Goal: Task Accomplishment & Management: Use online tool/utility

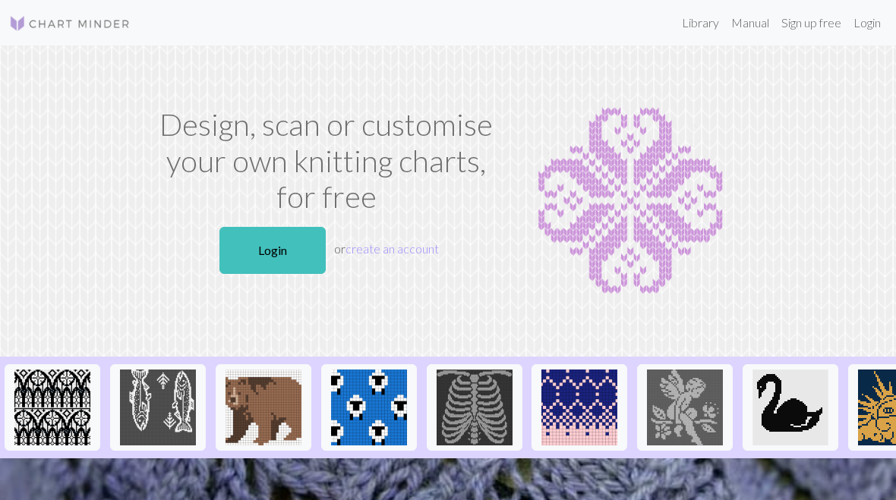
click at [272, 239] on link "Login" at bounding box center [272, 250] width 106 height 47
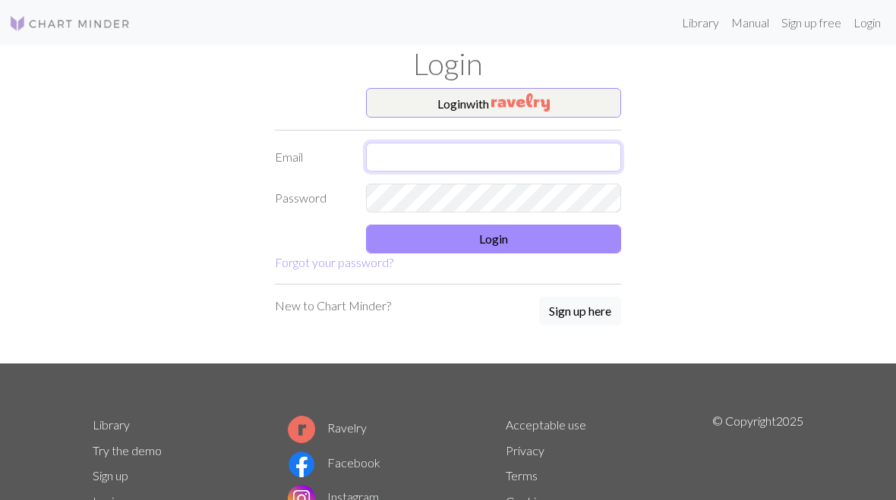
click at [477, 143] on input "text" at bounding box center [493, 157] width 255 height 29
type input "Mikela.mcgettigan@gmail.com"
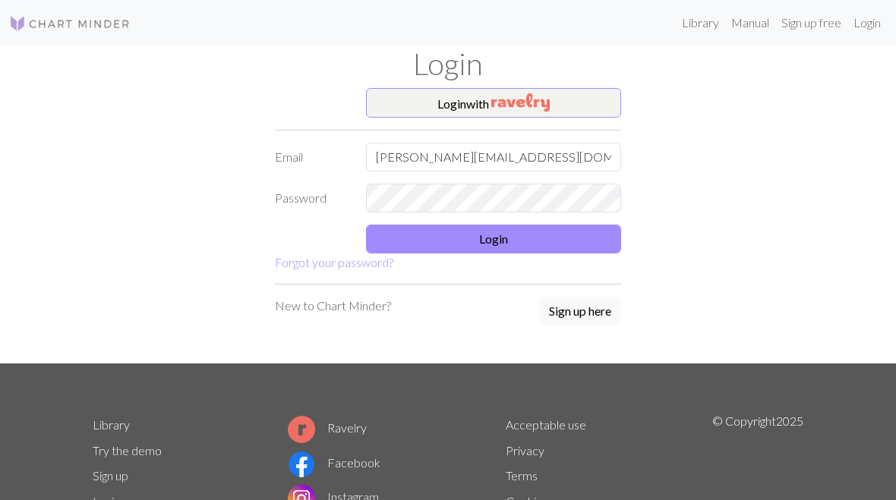
click at [559, 235] on button "Login" at bounding box center [493, 239] width 255 height 29
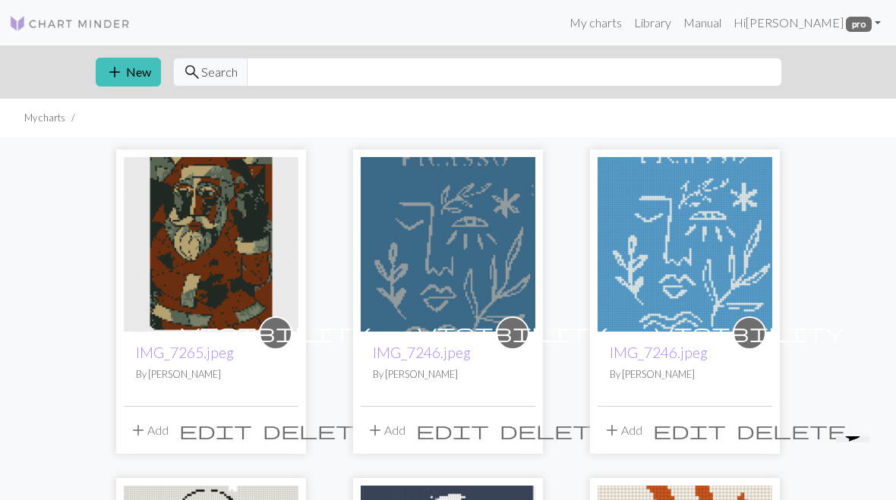
click at [768, 425] on button "delete" at bounding box center [791, 430] width 120 height 29
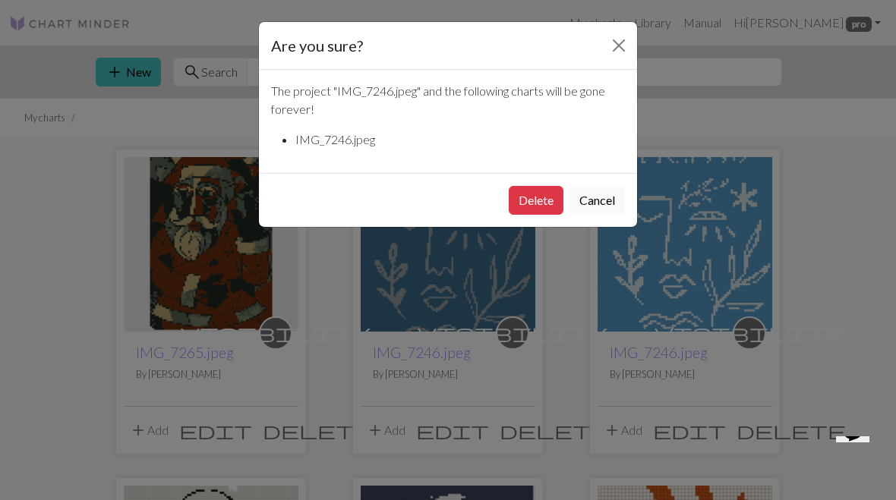
click at [535, 192] on button "Delete" at bounding box center [536, 200] width 55 height 29
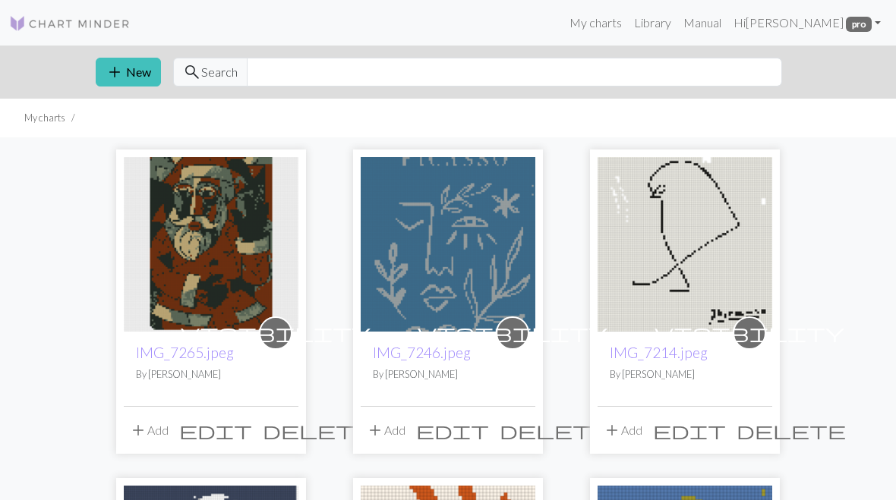
click at [521, 436] on span "delete" at bounding box center [554, 430] width 109 height 21
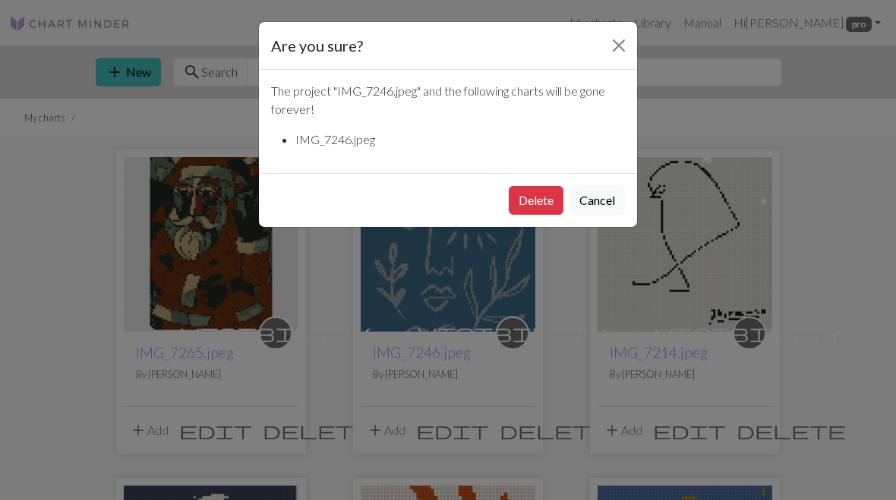
click at [538, 207] on button "Delete" at bounding box center [536, 200] width 55 height 29
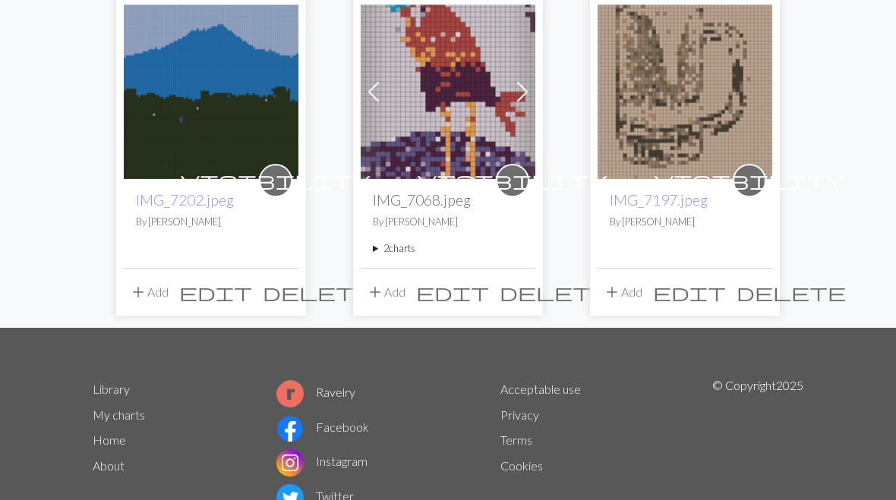
scroll to position [1138, 0]
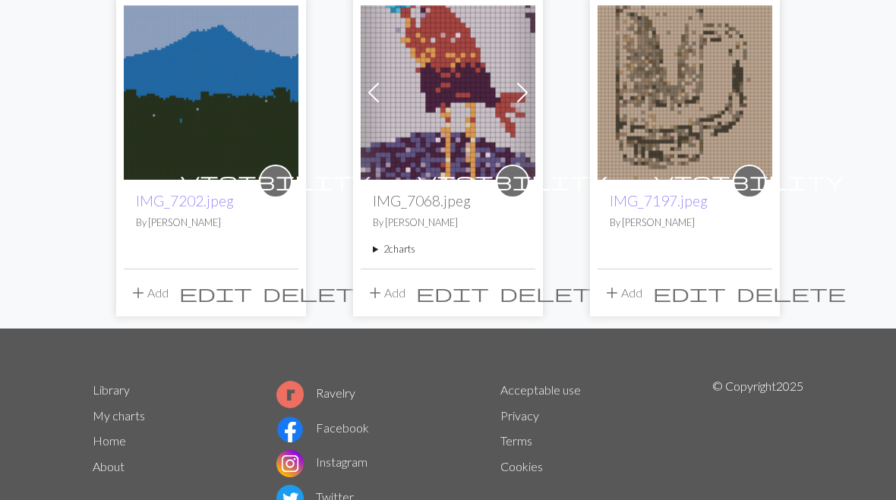
click at [758, 300] on span "delete" at bounding box center [791, 293] width 109 height 21
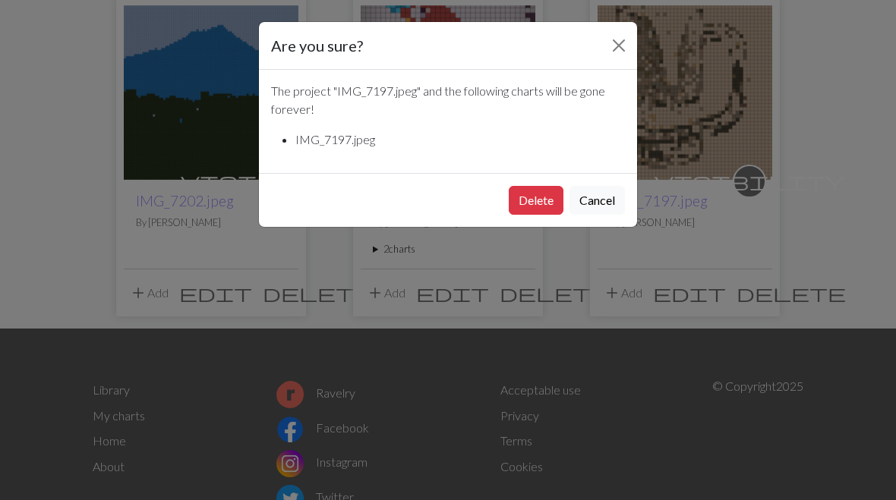
click at [523, 186] on button "Delete" at bounding box center [536, 200] width 55 height 29
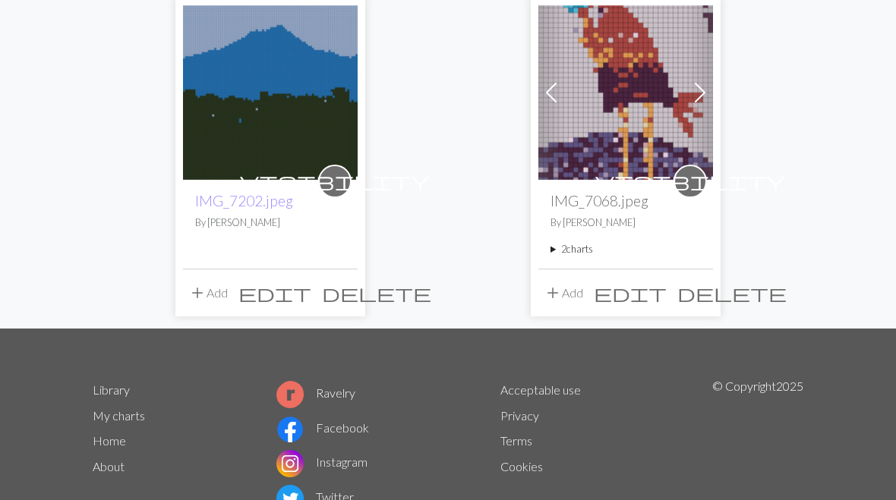
click at [532, 195] on div "Previous Next visibility IMG_7068.jpeg By Mikela 2 charts IMG_7068.jpeg delete …" at bounding box center [626, 157] width 190 height 319
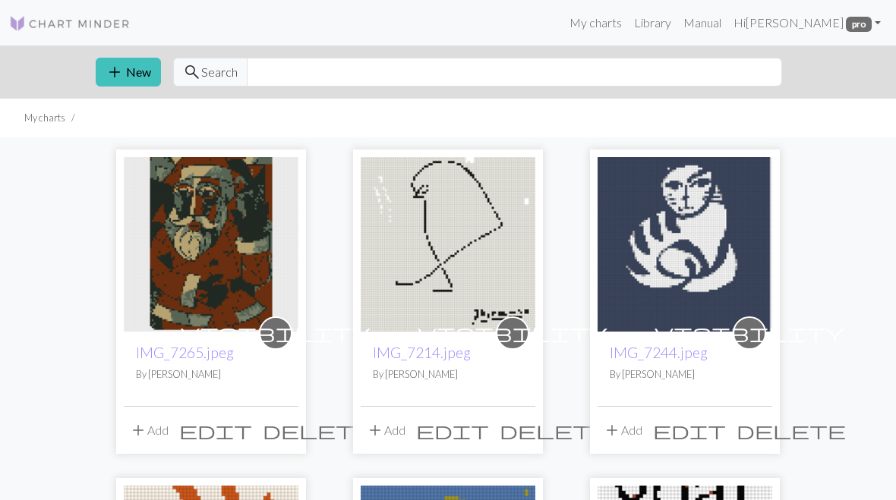
click at [128, 69] on button "add New" at bounding box center [128, 72] width 65 height 29
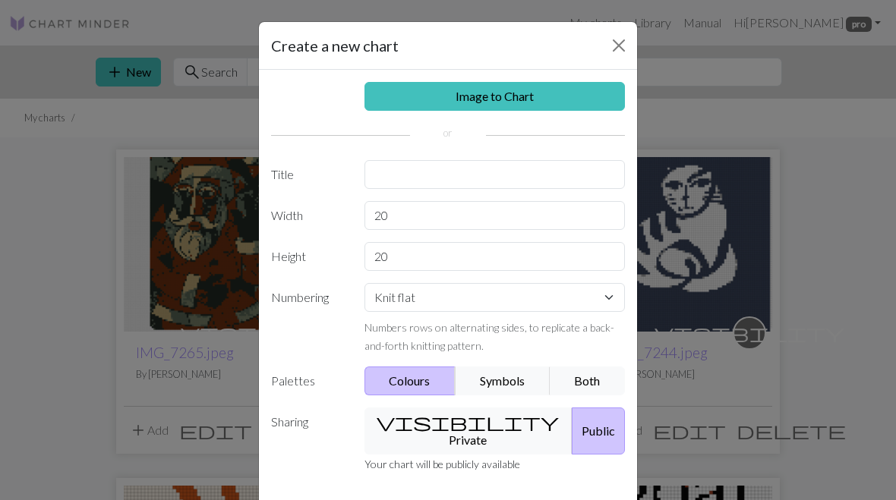
click at [528, 93] on link "Image to Chart" at bounding box center [494, 96] width 261 height 29
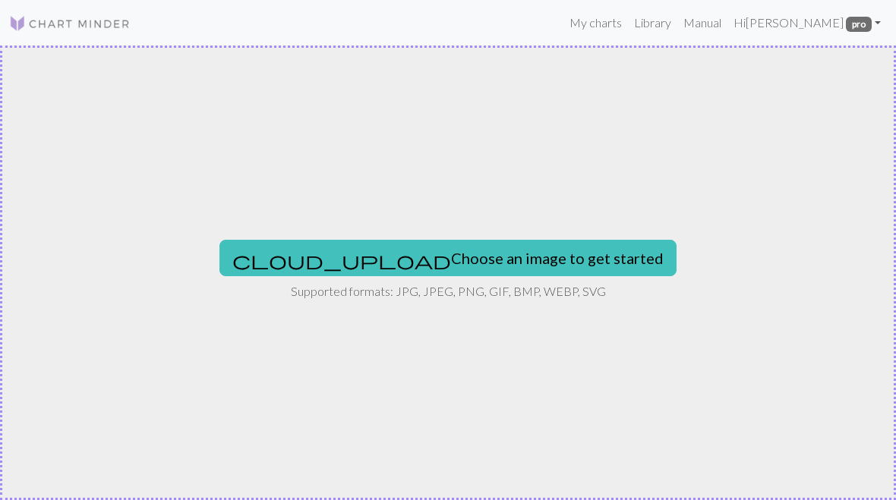
click at [521, 266] on button "cloud_upload Choose an image to get started" at bounding box center [447, 258] width 457 height 36
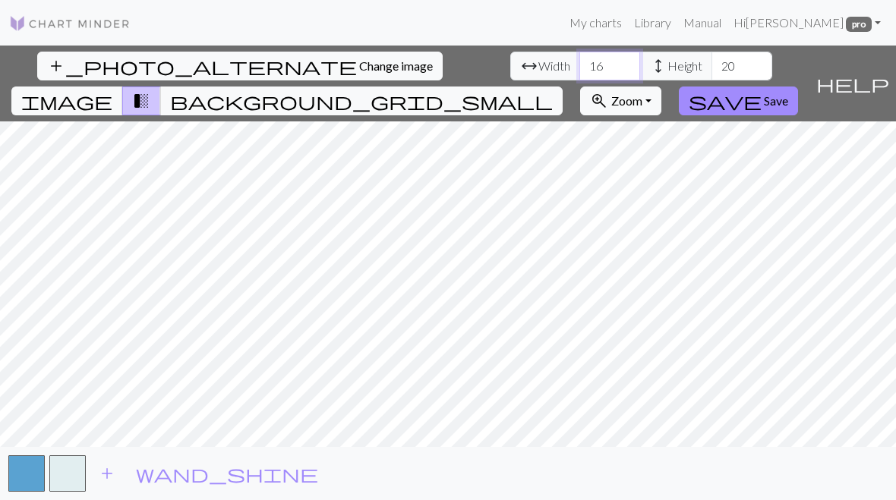
click at [579, 69] on input "16" at bounding box center [609, 66] width 61 height 29
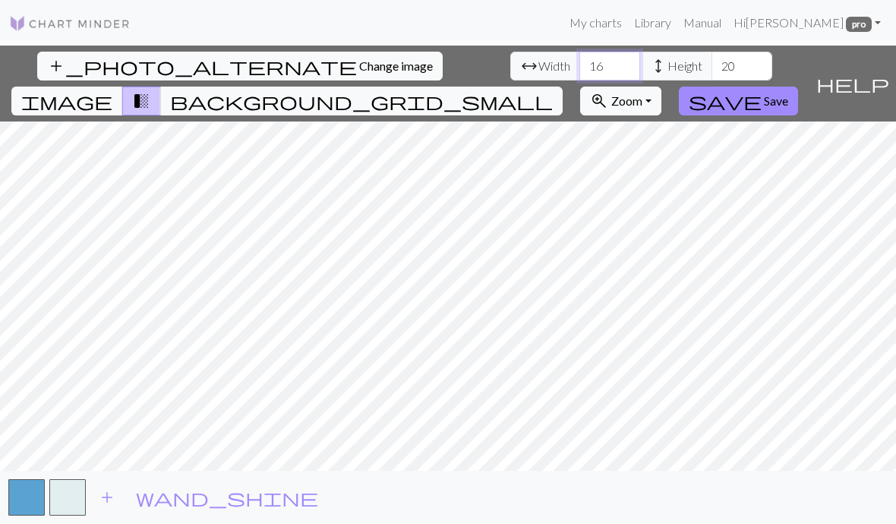
type input "1"
type input "65"
click at [667, 63] on span "Height" at bounding box center [684, 66] width 35 height 18
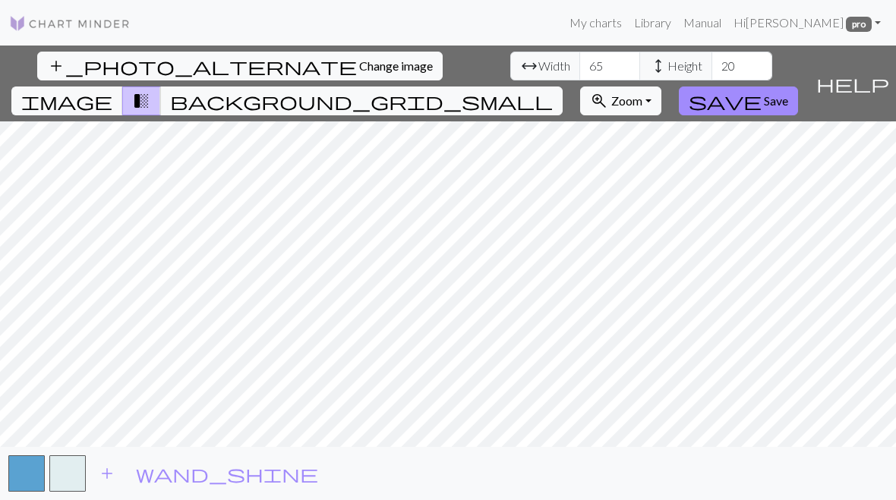
click at [667, 70] on span "Height" at bounding box center [684, 66] width 35 height 18
click at [711, 62] on input "20" at bounding box center [741, 66] width 61 height 29
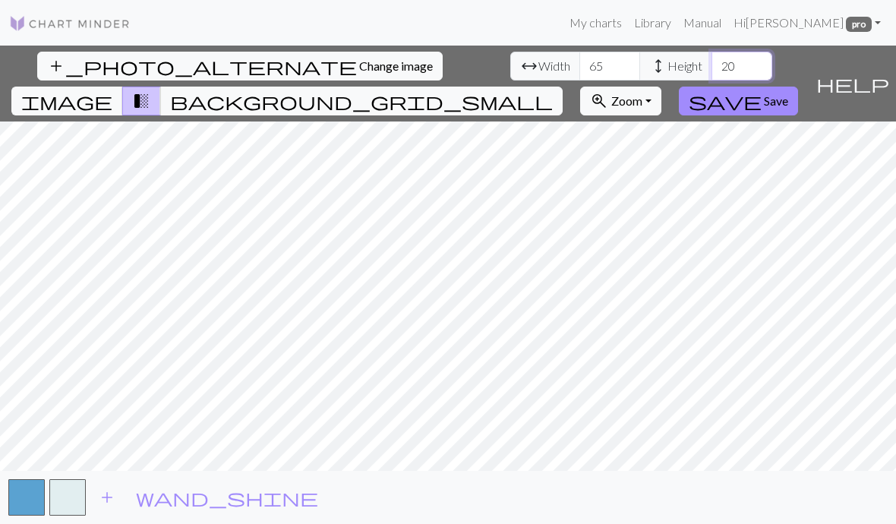
type input "2"
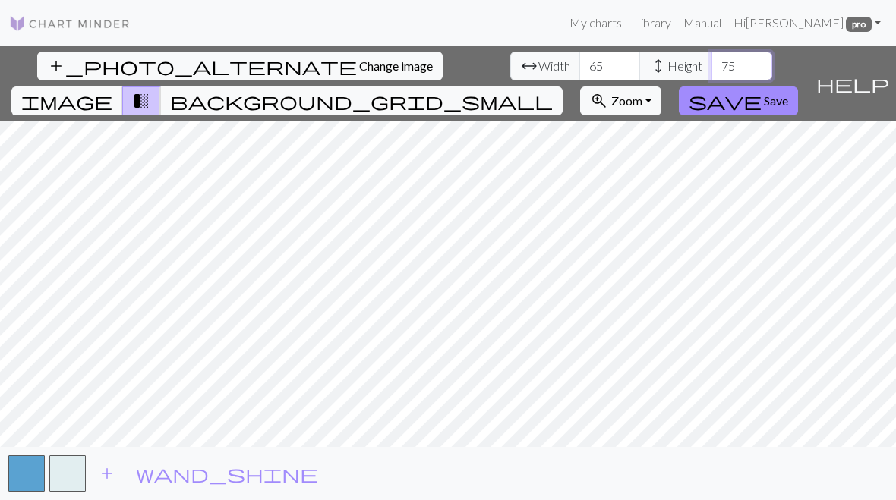
type input "75"
click at [798, 87] on button "save Save" at bounding box center [738, 101] width 119 height 29
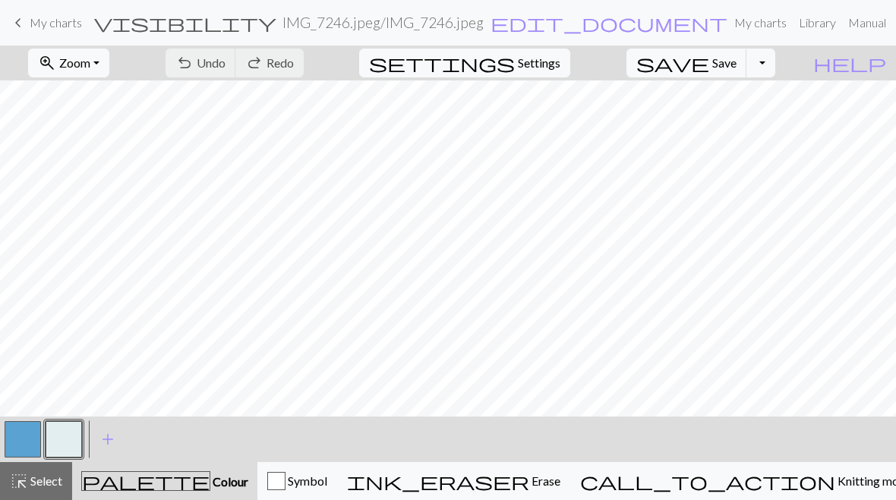
click at [109, 65] on button "zoom_in Zoom Zoom" at bounding box center [68, 63] width 81 height 29
click at [99, 202] on button "100%" at bounding box center [89, 206] width 120 height 24
click at [109, 72] on button "zoom_in Zoom Zoom" at bounding box center [68, 63] width 81 height 29
click at [115, 184] on button "50%" at bounding box center [89, 182] width 120 height 24
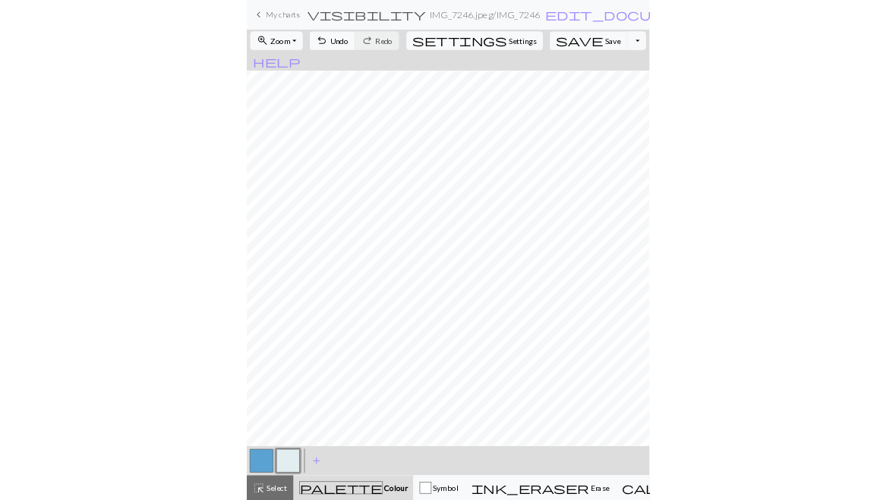
scroll to position [74, 0]
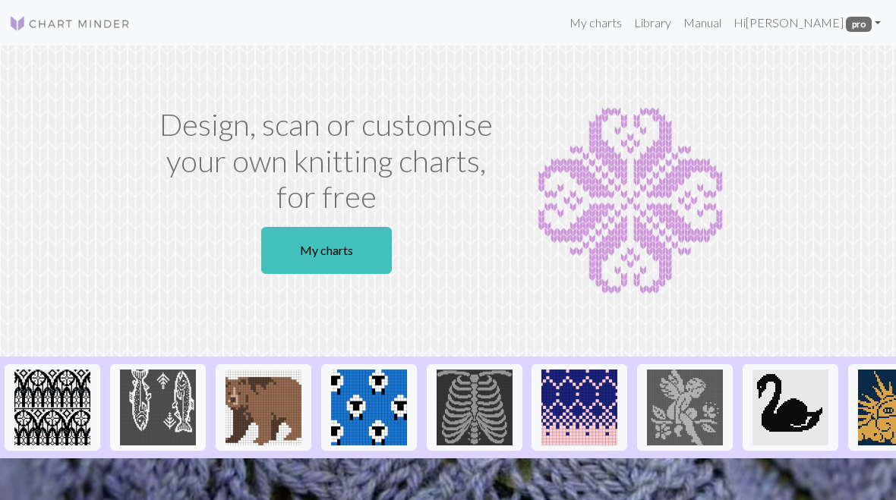
click at [352, 250] on link "My charts" at bounding box center [326, 250] width 131 height 47
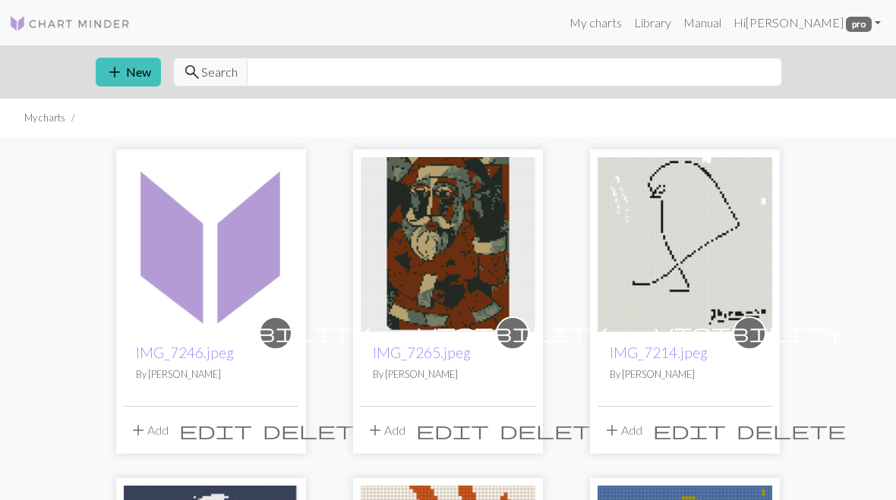
click at [137, 78] on button "add New" at bounding box center [128, 72] width 65 height 29
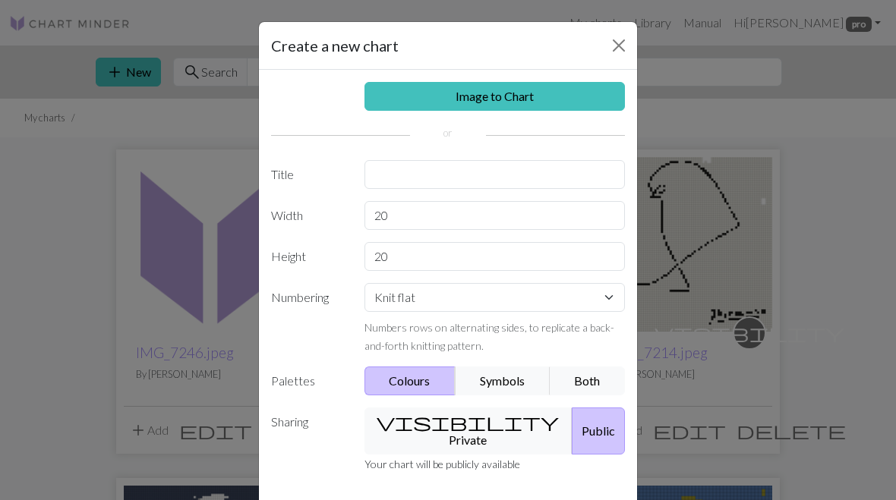
click at [535, 103] on link "Image to Chart" at bounding box center [494, 96] width 261 height 29
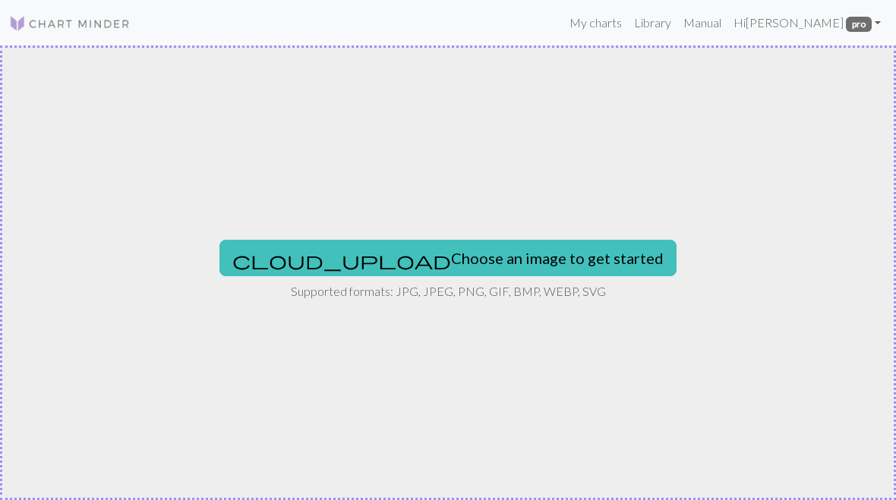
click at [528, 263] on button "cloud_upload Choose an image to get started" at bounding box center [447, 258] width 457 height 36
type input "C:\fakepath\IMG_7246.jpeg"
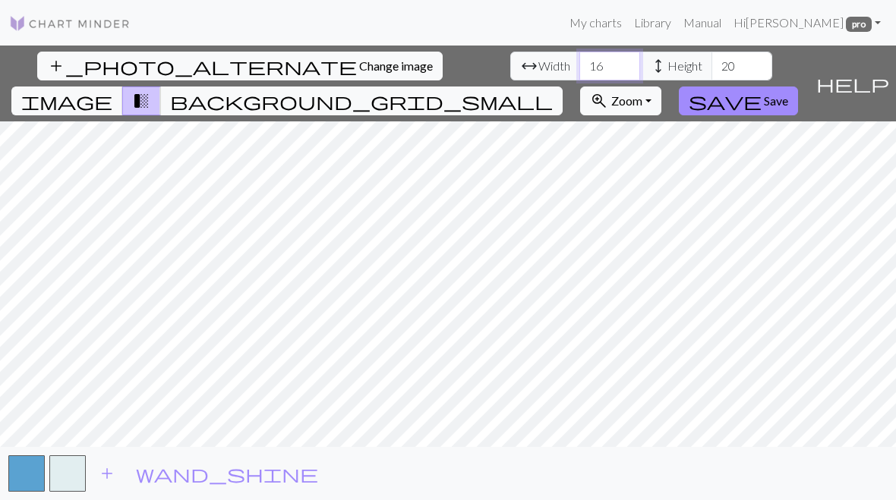
click at [579, 71] on input "16" at bounding box center [609, 66] width 61 height 29
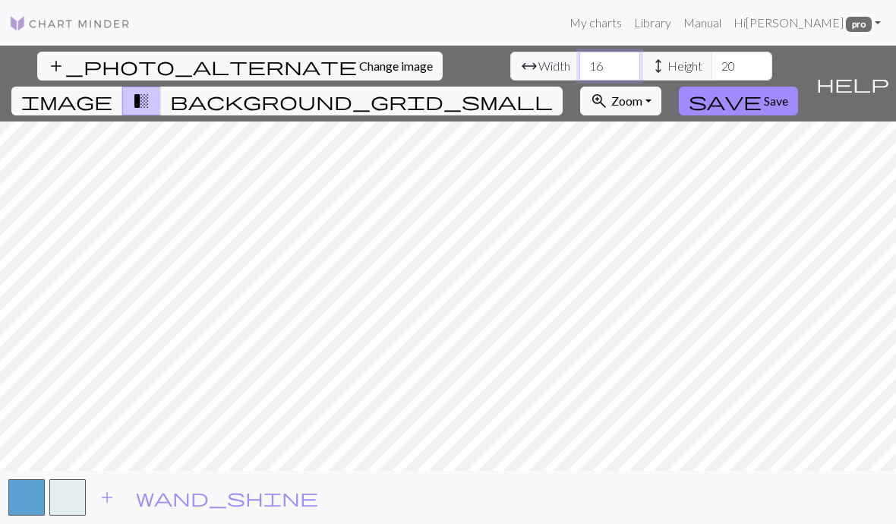
type input "1"
type input "65"
click at [711, 57] on input "20" at bounding box center [741, 66] width 61 height 29
type input "2"
type input "75"
